Goal: Information Seeking & Learning: Learn about a topic

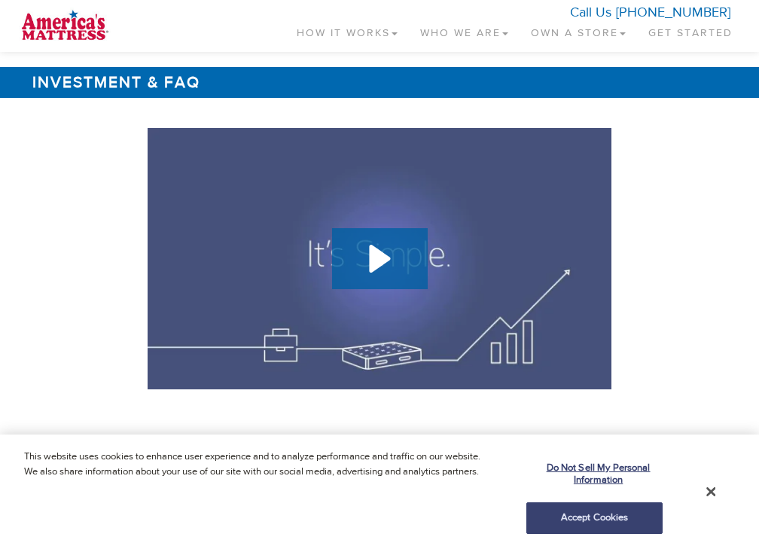
scroll to position [2581, 0]
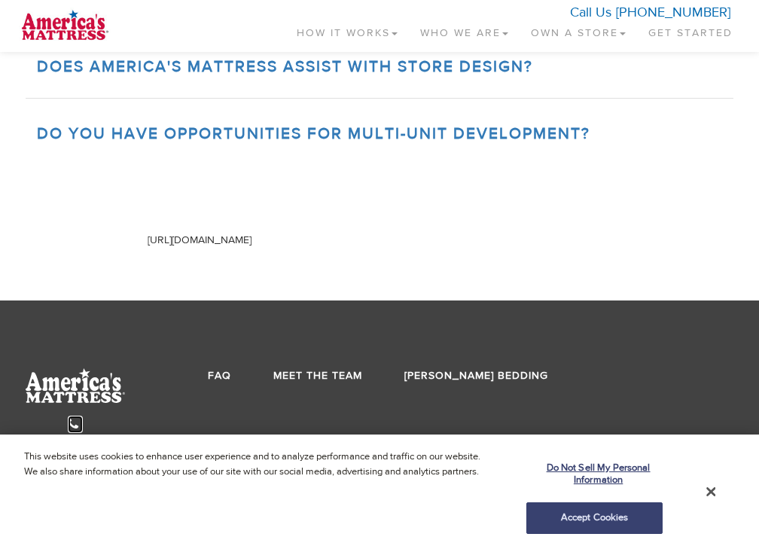
click at [68, 417] on icon at bounding box center [73, 424] width 11 height 14
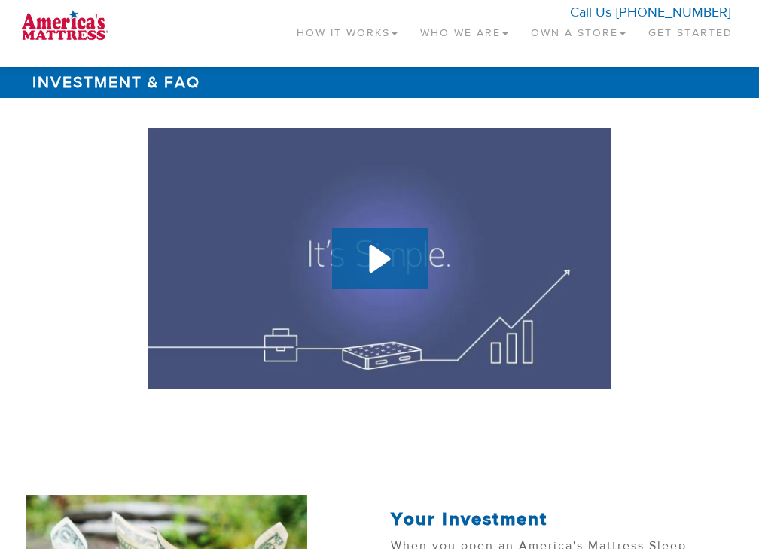
scroll to position [2581, 0]
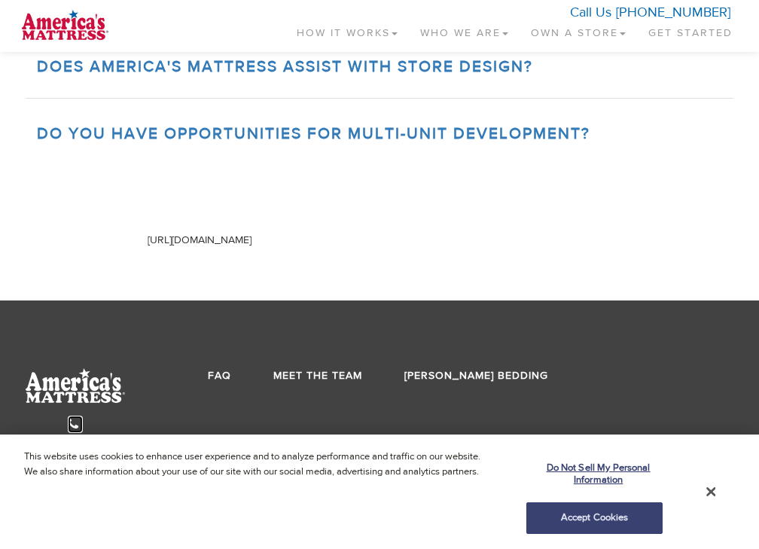
click at [68, 417] on icon at bounding box center [73, 424] width 11 height 14
